Goal: Communication & Community: Answer question/provide support

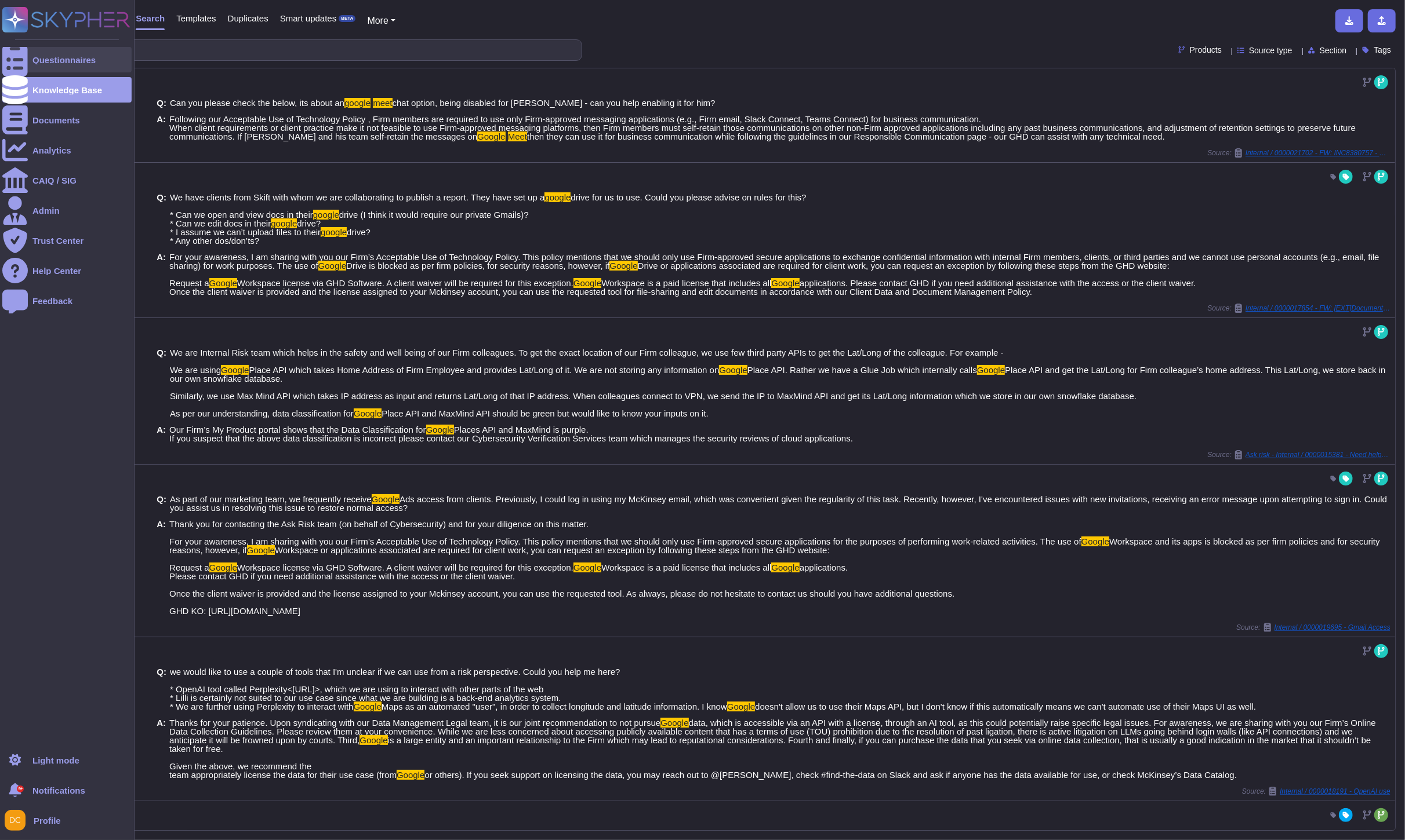
click at [18, 47] on div at bounding box center [15, 60] width 25 height 25
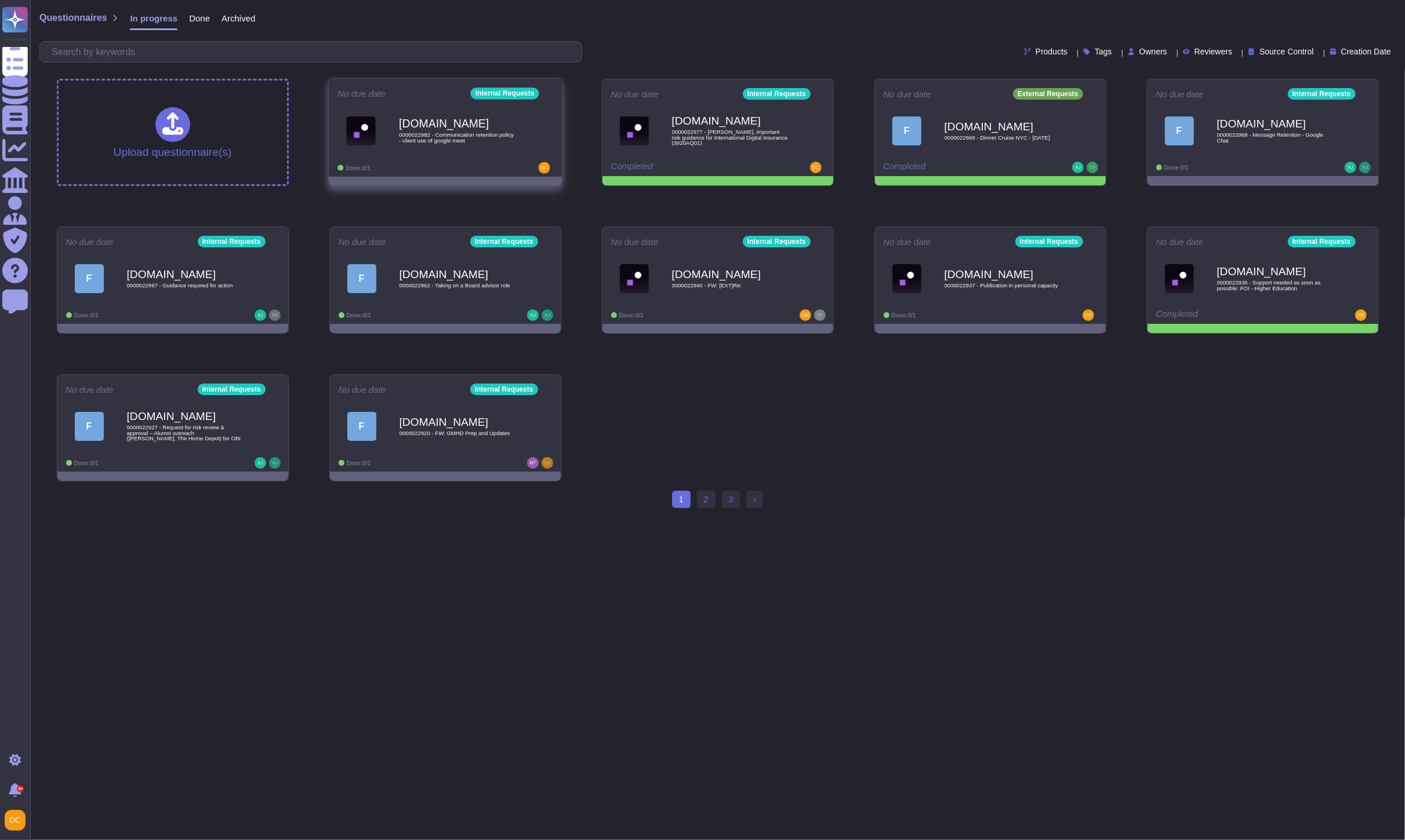
click at [490, 175] on div "No due date Internal Requests [DOMAIN_NAME] 0000022982 - Communication retentio…" at bounding box center [445, 128] width 233 height 98
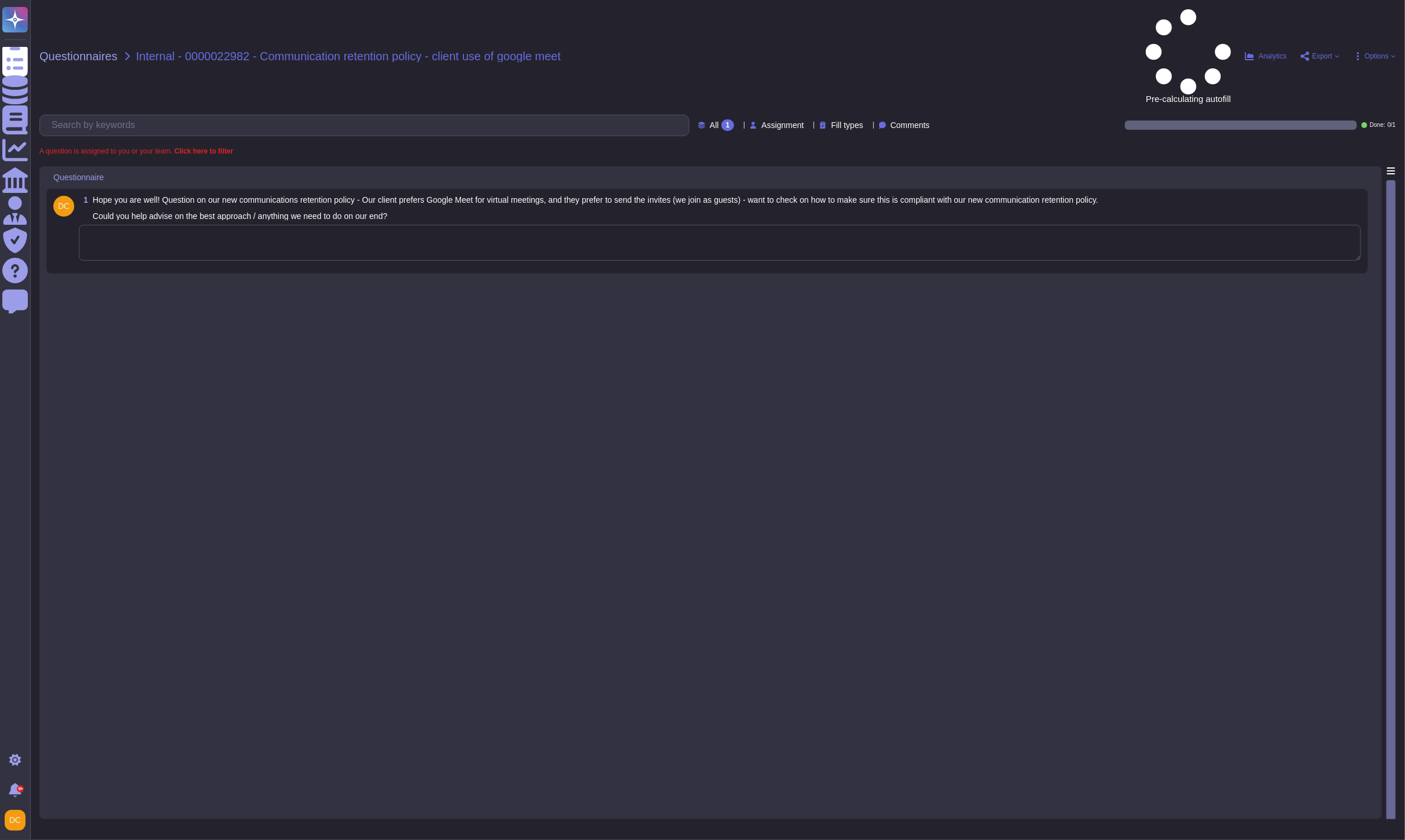
click at [210, 225] on textarea at bounding box center [720, 242] width 1282 height 35
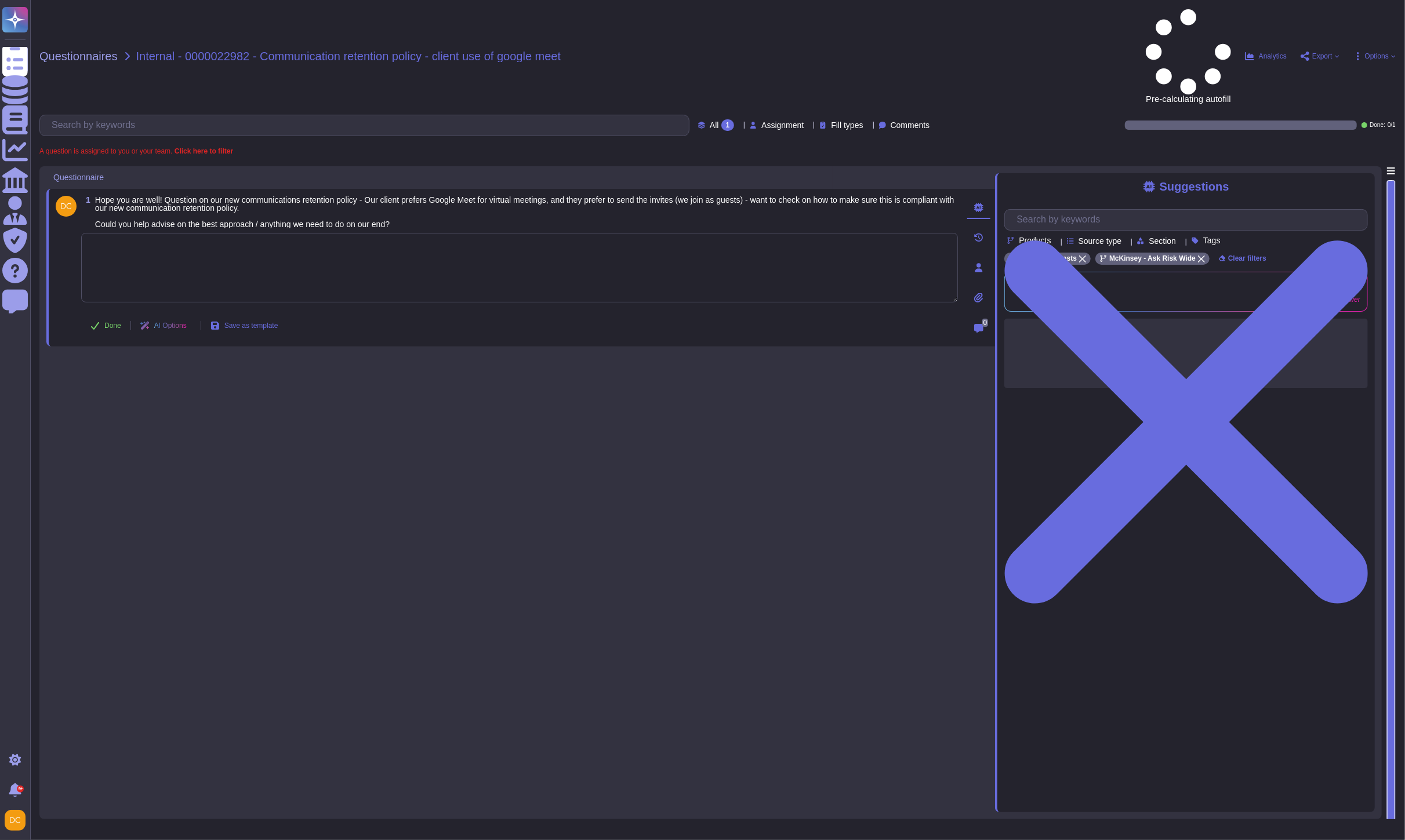
paste textarea "Thank you for contacting the Ask Risk team and for your diligence on this matte…"
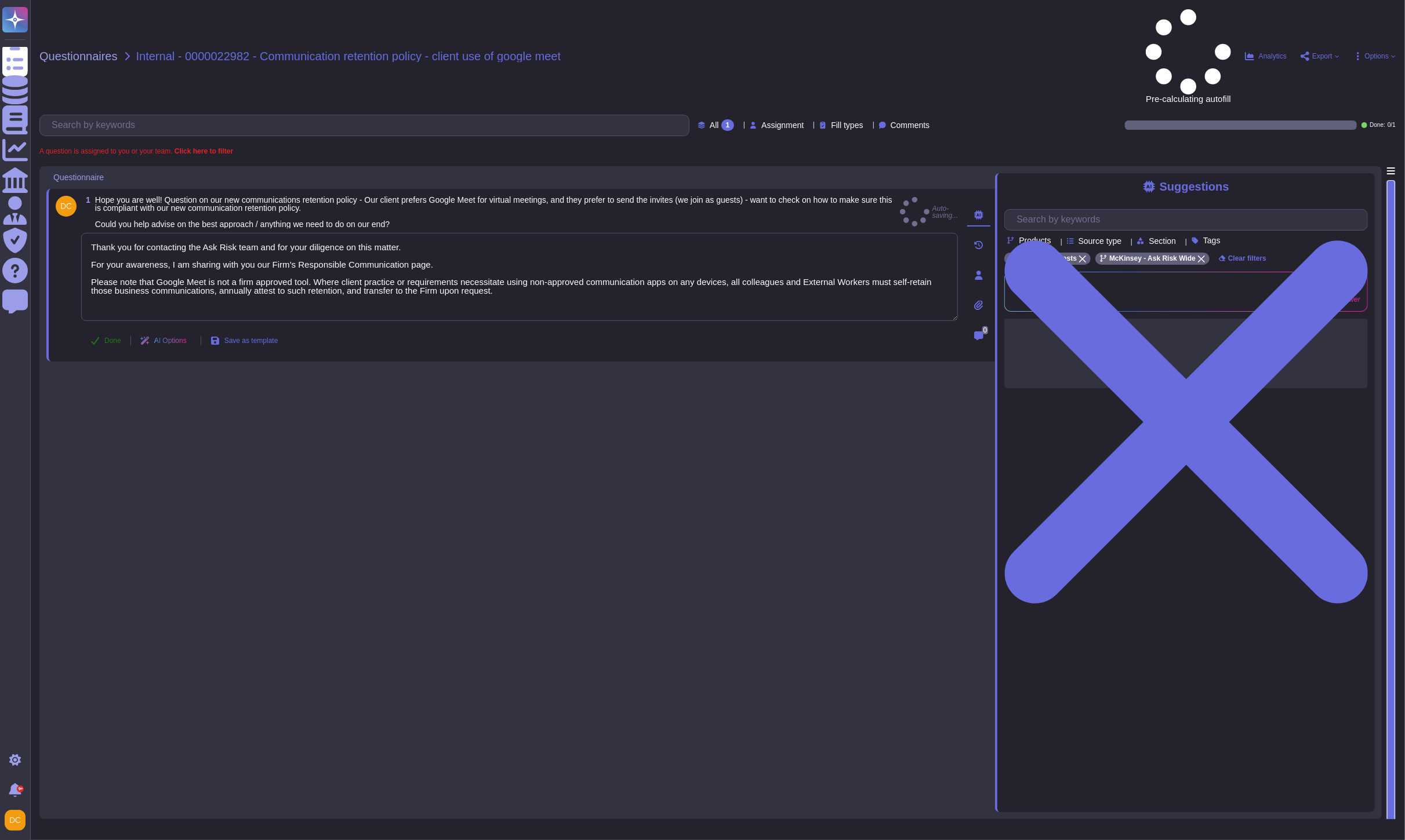
type textarea "Thank you for contacting the Ask Risk team and for your diligence on this matte…"
click at [105, 338] on span "Done" at bounding box center [113, 341] width 16 height 7
